Goal: Task Accomplishment & Management: Manage account settings

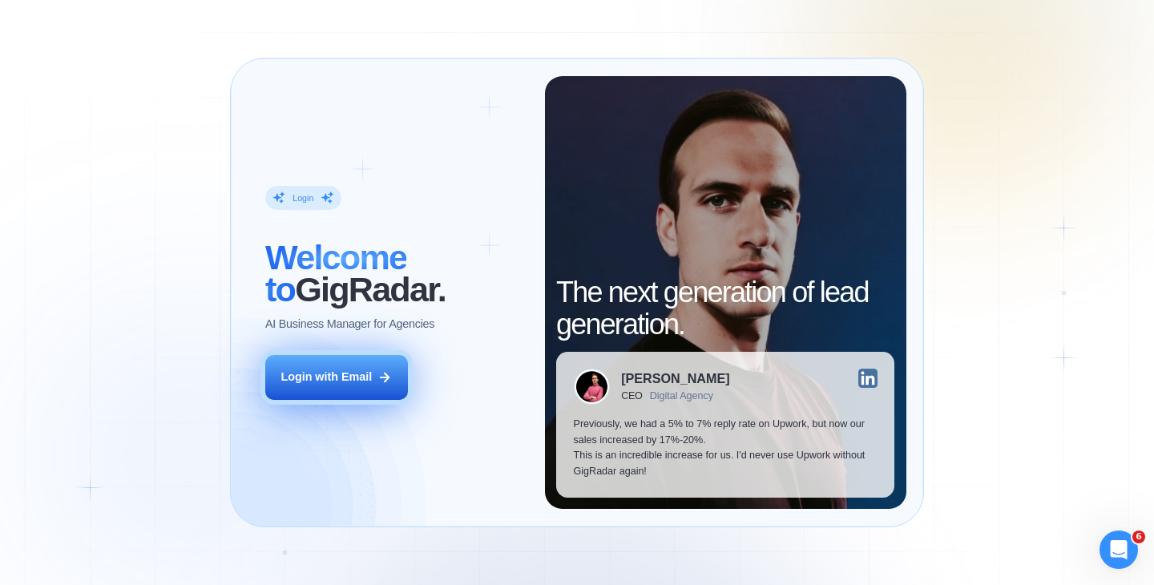
click at [349, 380] on div "Login with Email" at bounding box center [325, 377] width 91 height 16
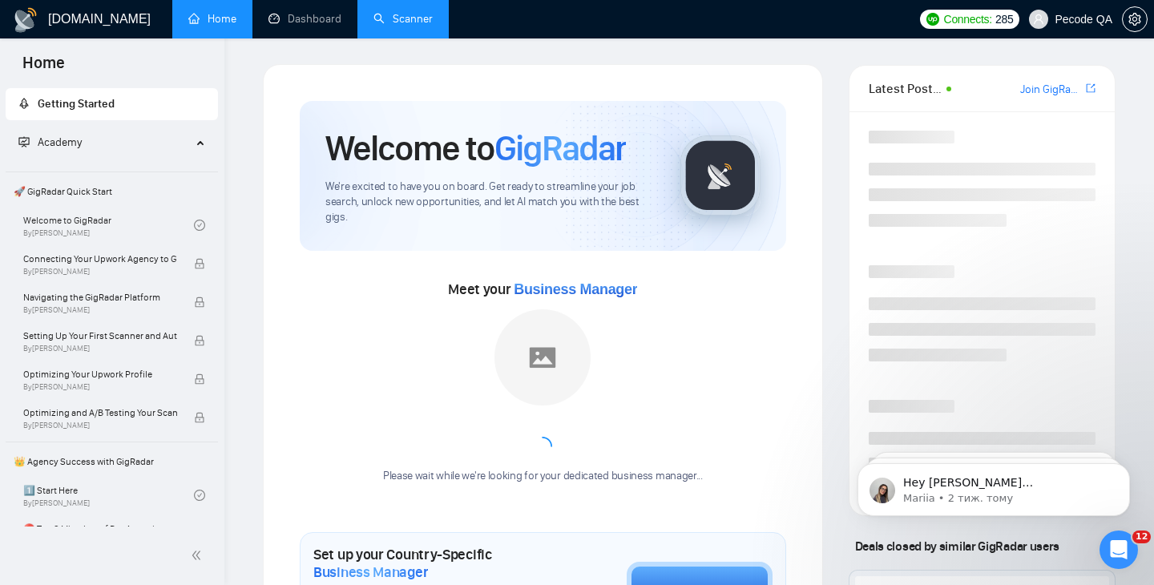
click at [402, 14] on link "Scanner" at bounding box center [402, 19] width 59 height 14
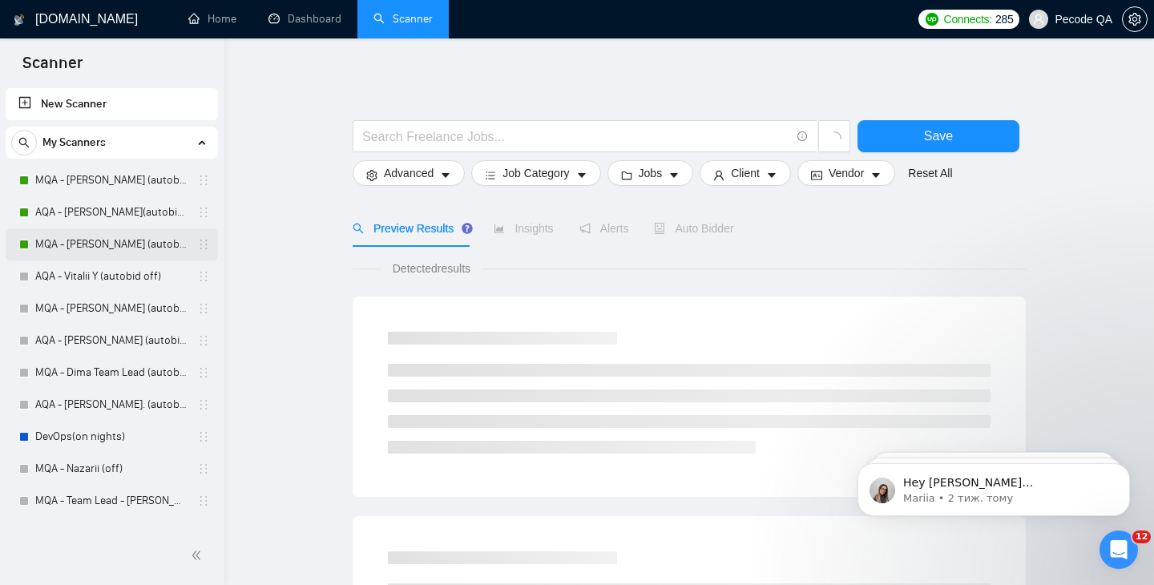
click at [76, 236] on link "MQA - [PERSON_NAME] (autobid on)" at bounding box center [111, 244] width 152 height 32
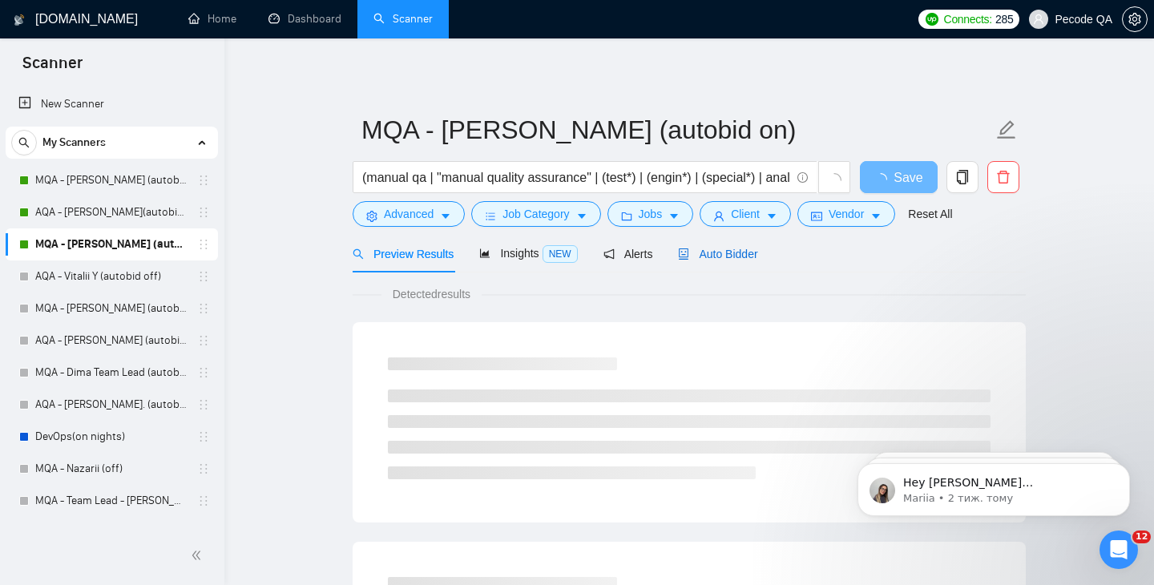
click at [740, 255] on span "Auto Bidder" at bounding box center [717, 254] width 79 height 13
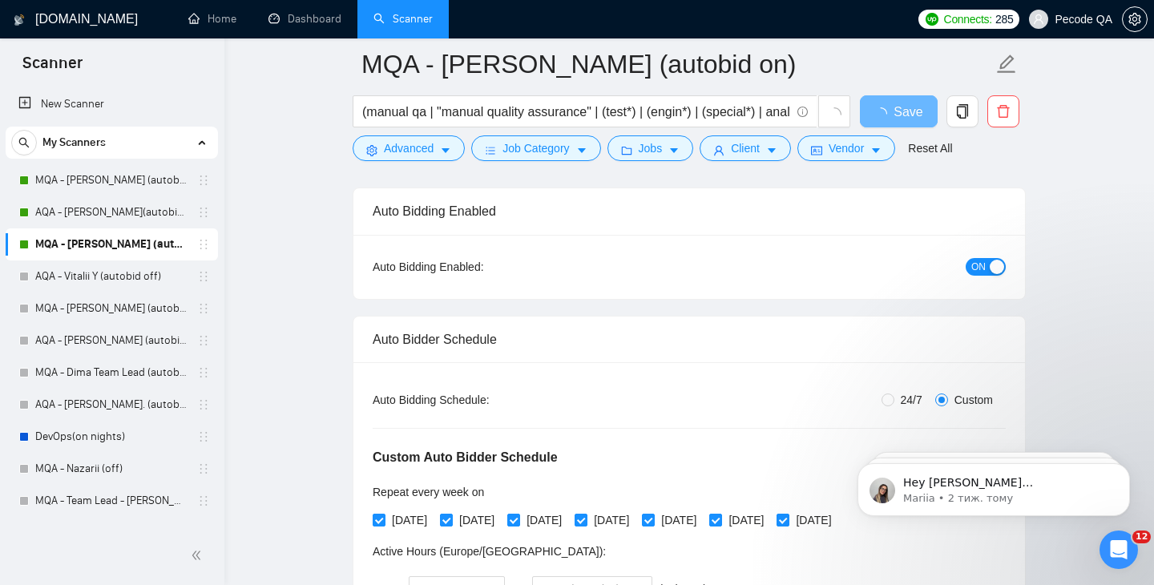
scroll to position [151, 0]
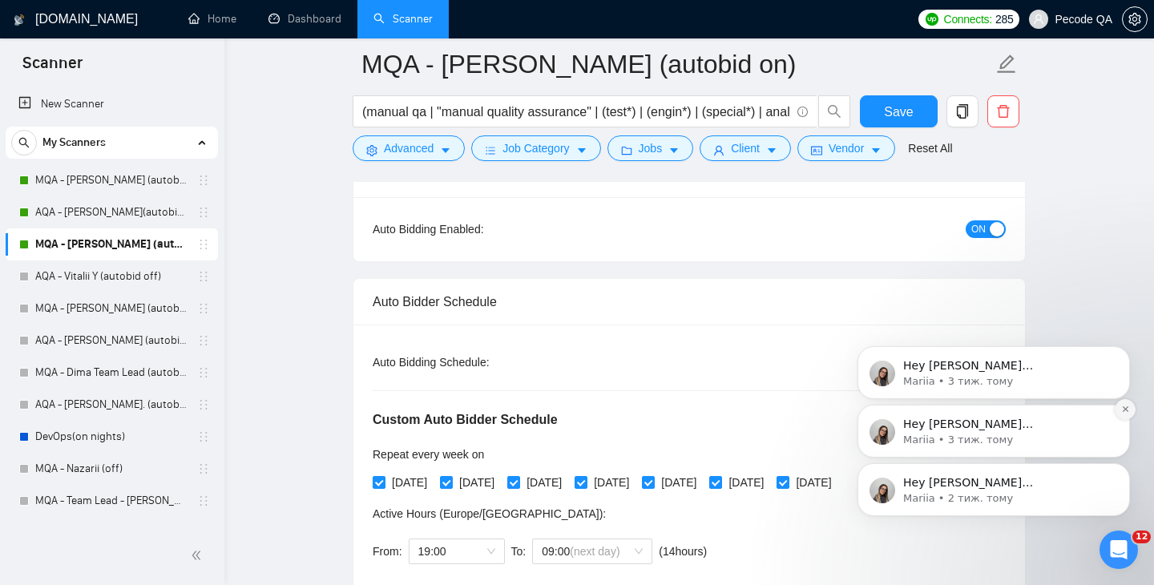
click at [1126, 417] on button "Dismiss notification" at bounding box center [1124, 409] width 21 height 21
click at [1126, 417] on button "Dismiss notification" at bounding box center [1125, 409] width 17 height 17
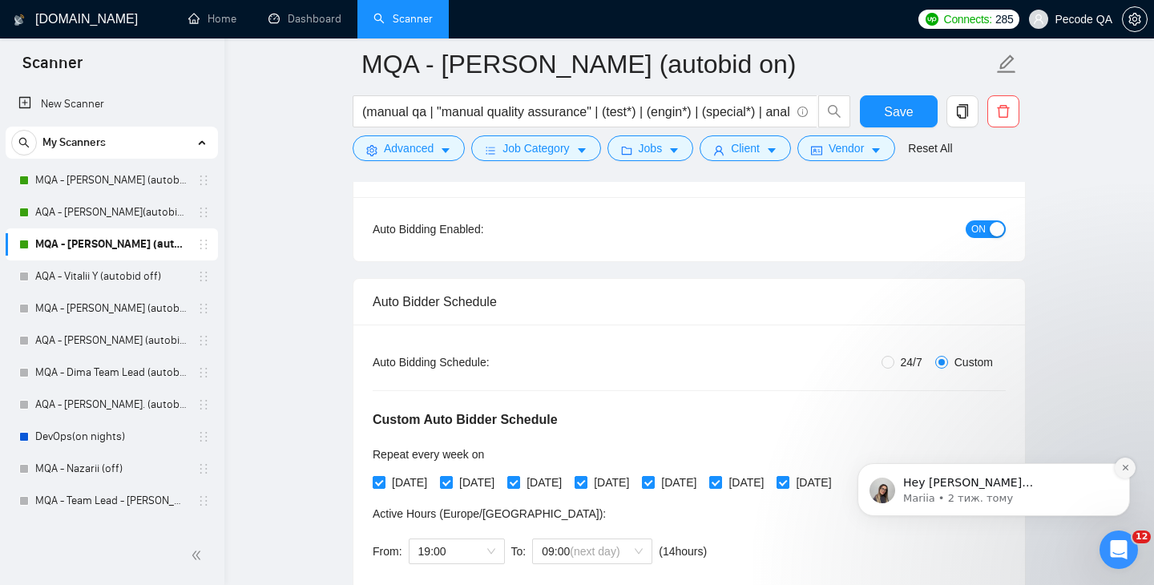
click at [1124, 473] on button "Dismiss notification" at bounding box center [1124, 467] width 21 height 21
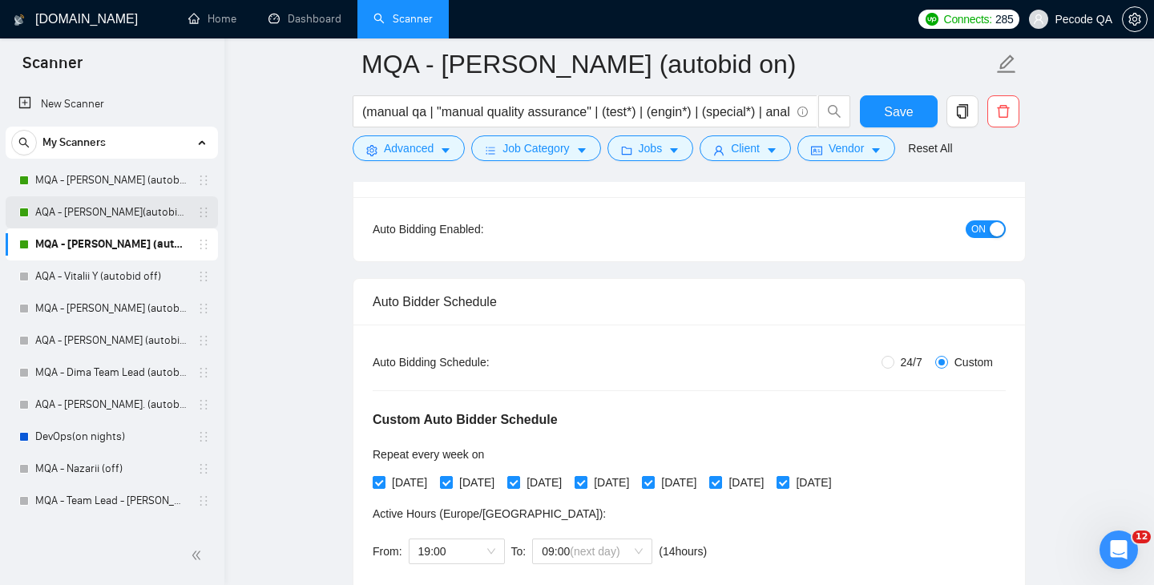
click at [80, 212] on link "AQA - [PERSON_NAME](autobid on) (Copy of Polina's)" at bounding box center [111, 212] width 152 height 32
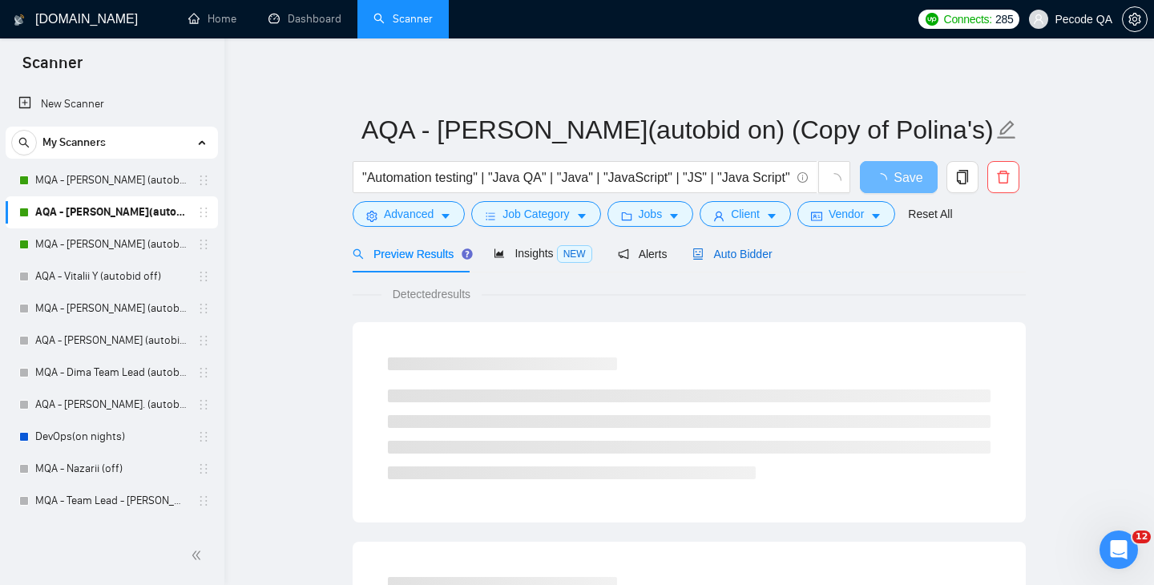
click at [766, 260] on div "Auto Bidder" at bounding box center [731, 254] width 79 height 18
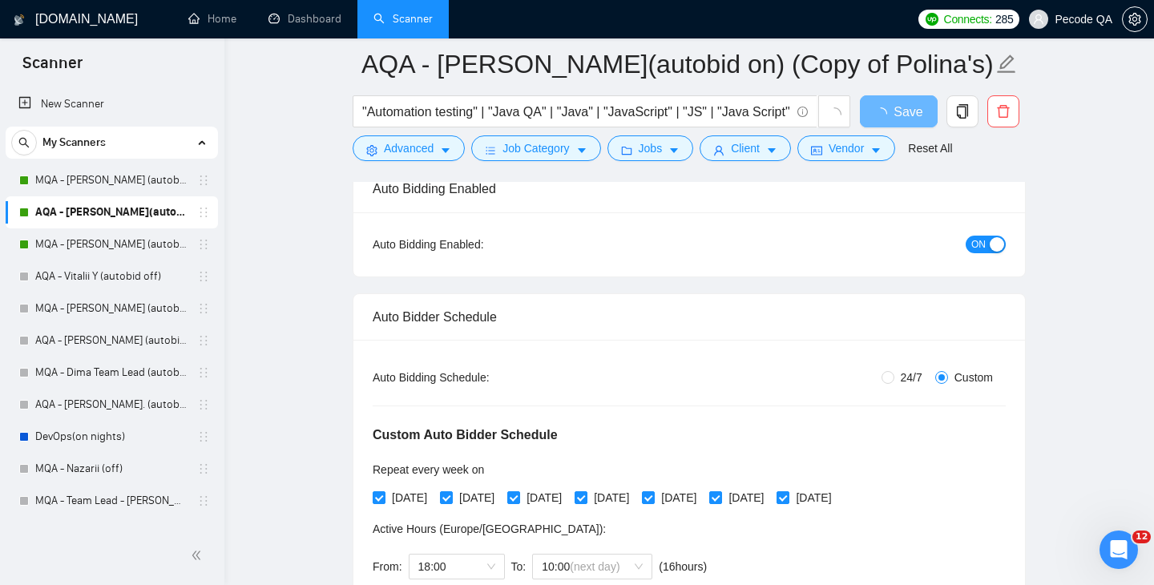
scroll to position [176, 0]
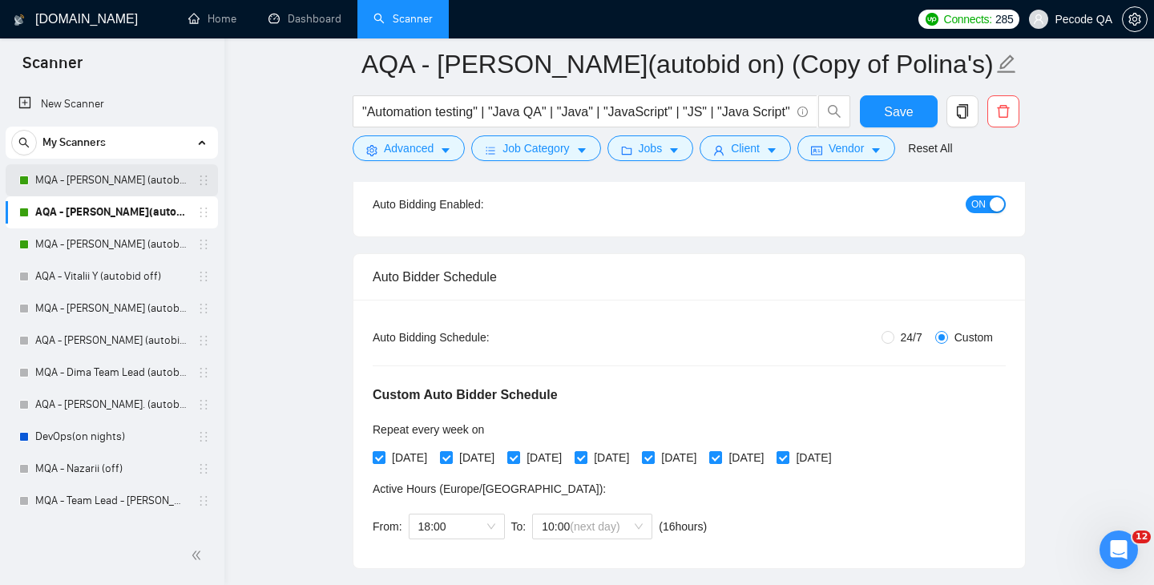
click at [117, 176] on link "MQA - [PERSON_NAME] (autobid On)" at bounding box center [111, 180] width 152 height 32
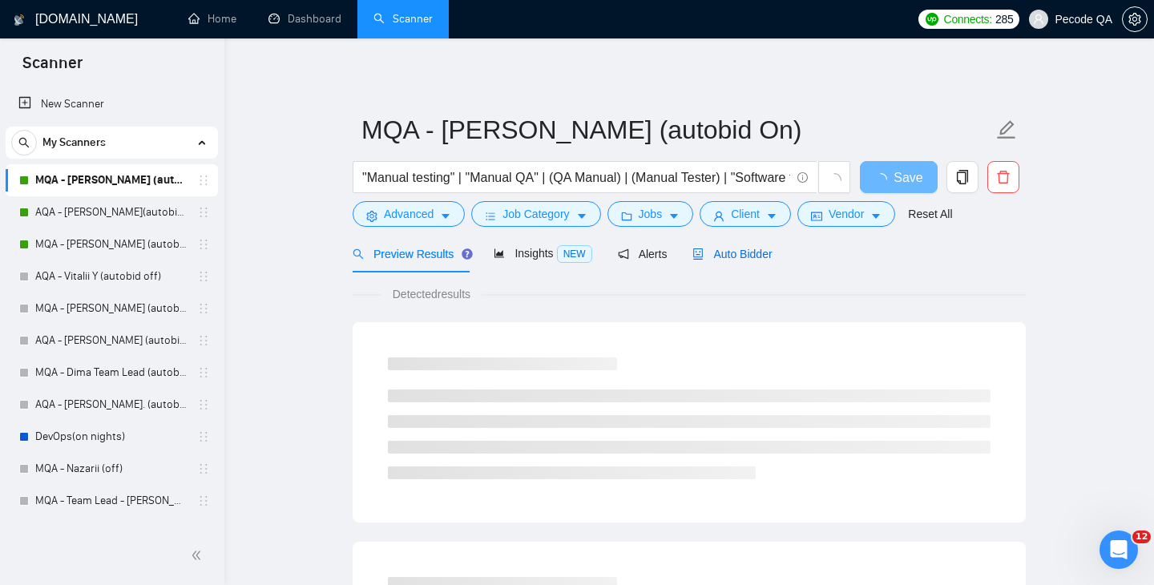
click at [764, 259] on span "Auto Bidder" at bounding box center [731, 254] width 79 height 13
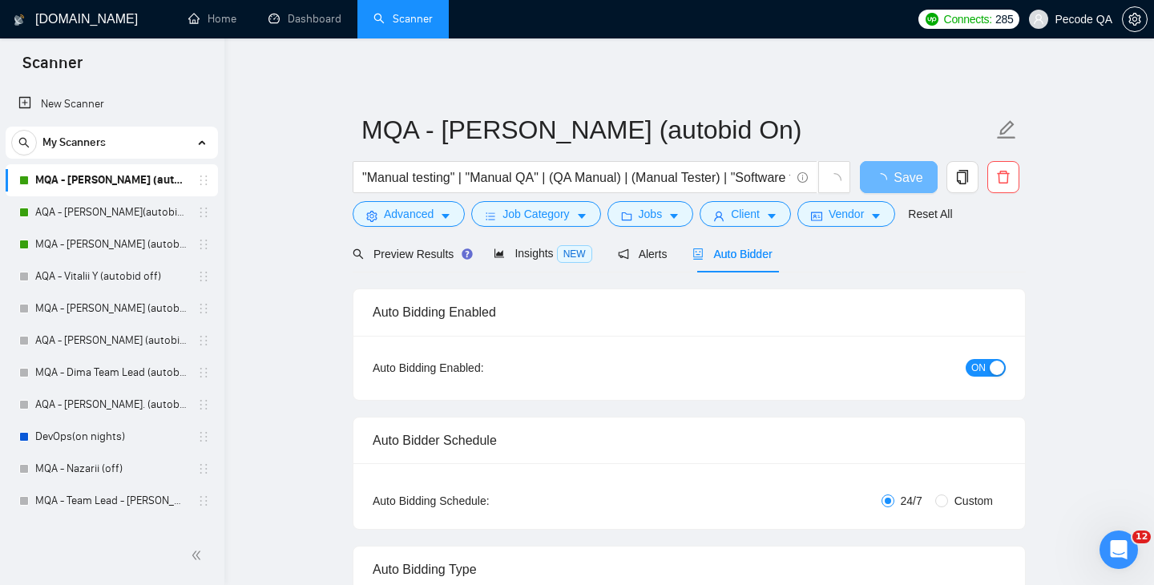
radio input "false"
radio input "true"
checkbox input "true"
